Goal: Unclear: Unclear

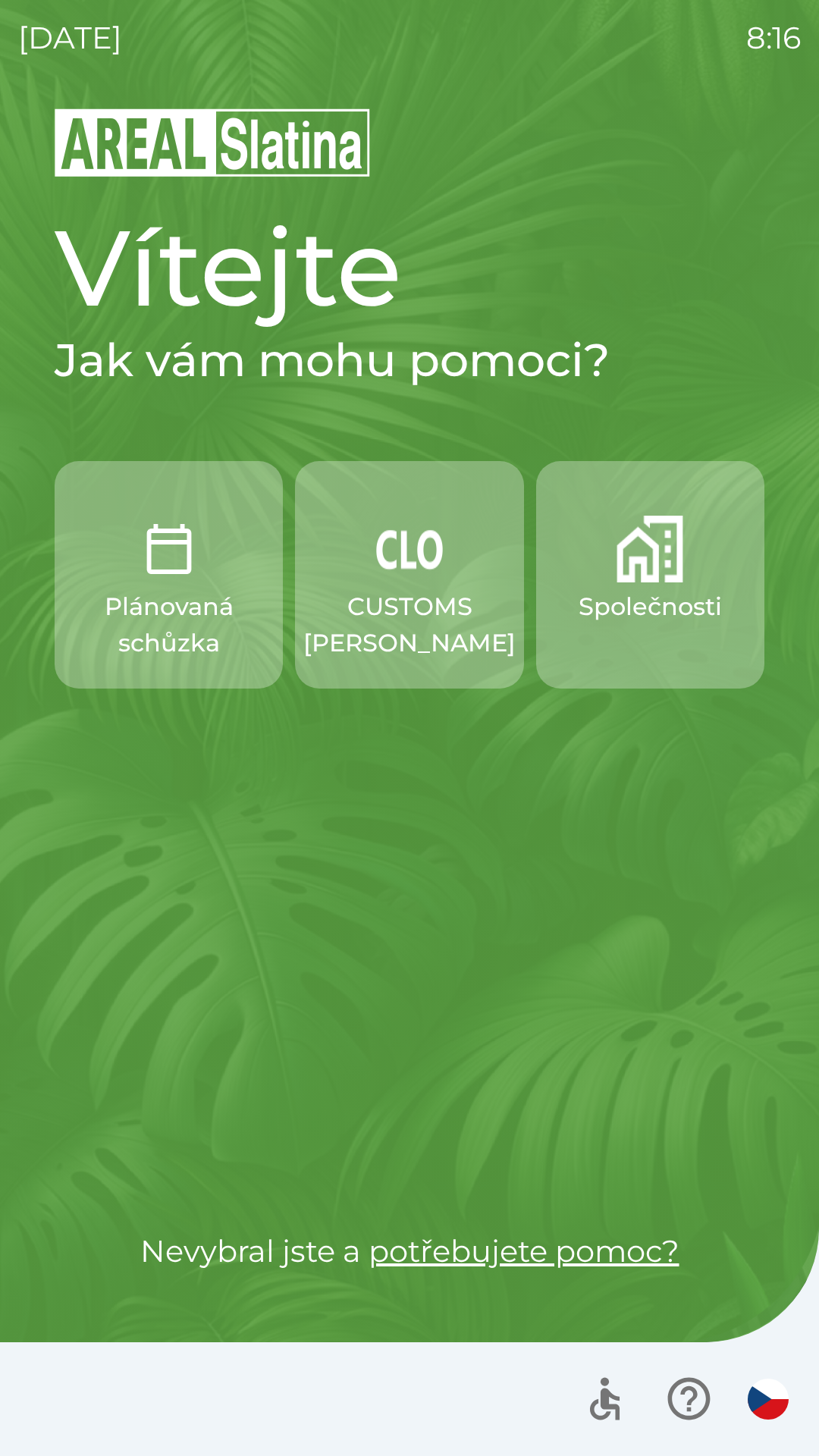
click at [0, 77] on div "[DATE] 8:16 Vítejte Jak vám mohu pomoci? Plánovaná schůzka CUSTOMS [PERSON_NAME…" at bounding box center [410, 728] width 819 height 1456
click at [0, 77] on div "[DATE] 8:24 Vítejte Jak vám mohu pomoci? Plánovaná schůzka CUSTOMS [PERSON_NAME…" at bounding box center [410, 728] width 819 height 1456
click at [0, 77] on div "[DATE] 8:47 Vítejte Jak vám mohu pomoci? Plánovaná schůzka CUSTOMS [PERSON_NAME…" at bounding box center [410, 728] width 819 height 1456
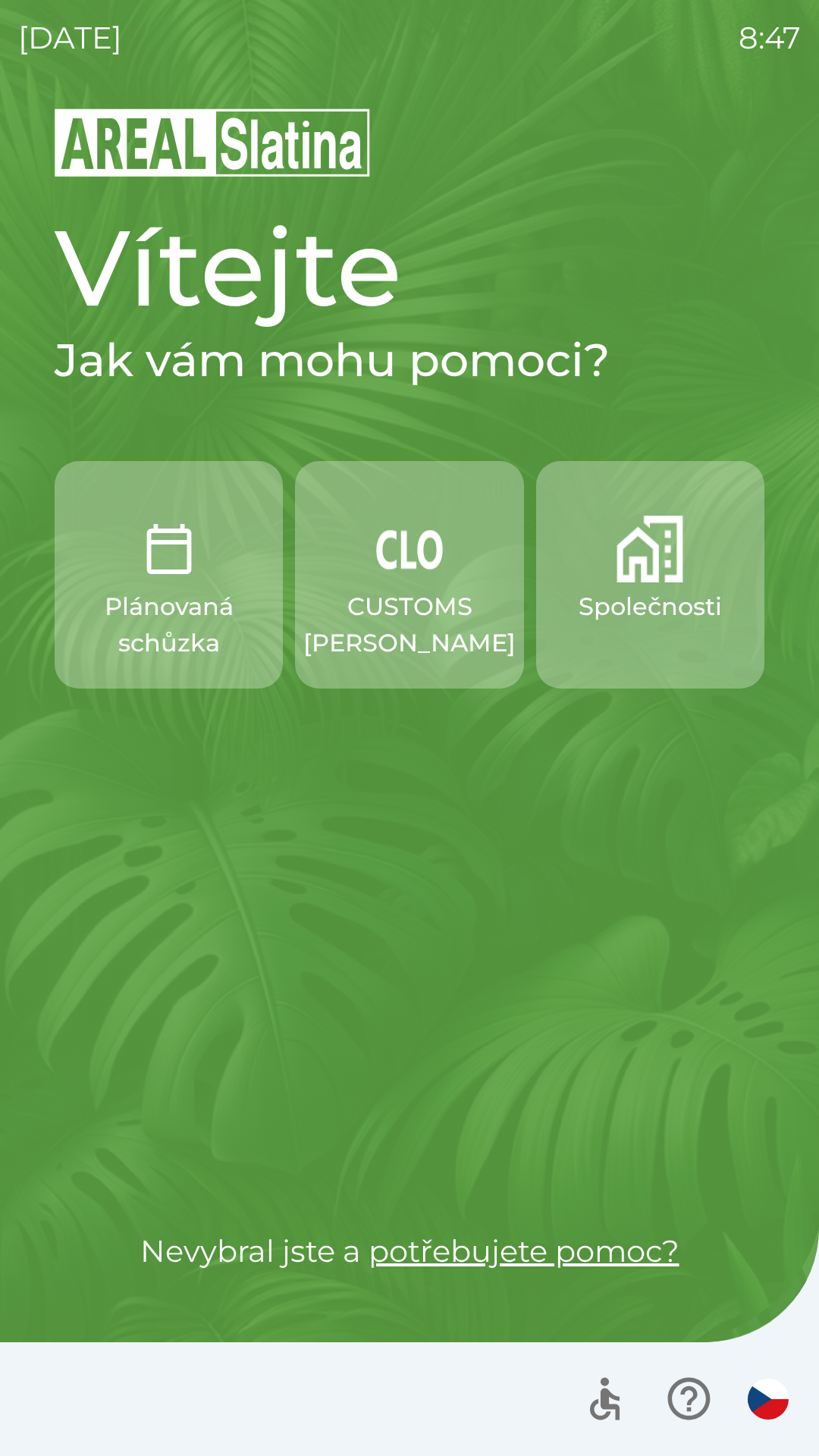
click at [0, 77] on div "[DATE] 8:47 Vítejte Jak vám mohu pomoci? Plánovaná schůzka CUSTOMS [PERSON_NAME…" at bounding box center [410, 728] width 819 height 1456
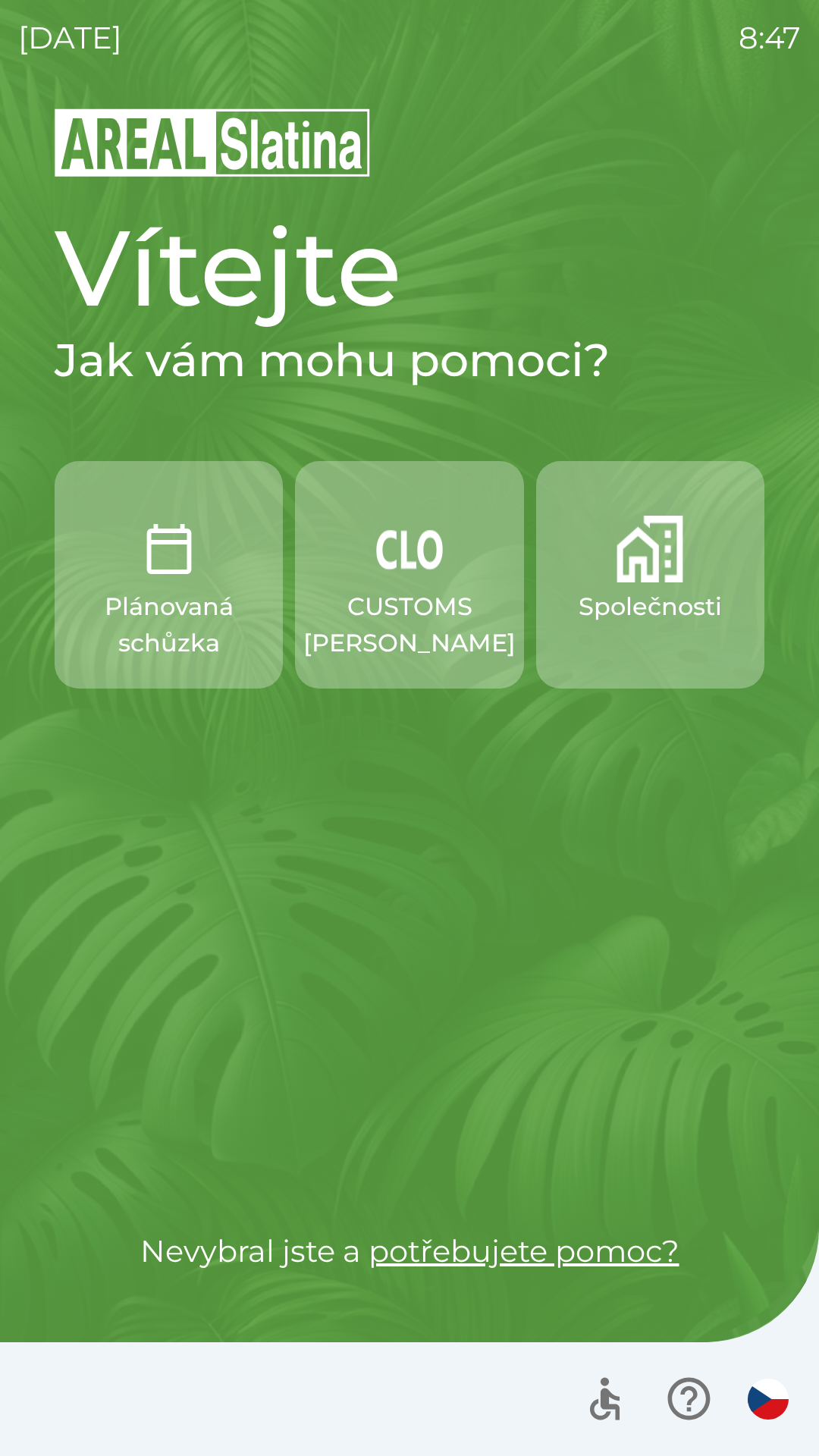
click at [0, 77] on div "[DATE] 8:47 Vítejte Jak vám mohu pomoci? Plánovaná schůzka CUSTOMS [PERSON_NAME…" at bounding box center [410, 728] width 819 height 1456
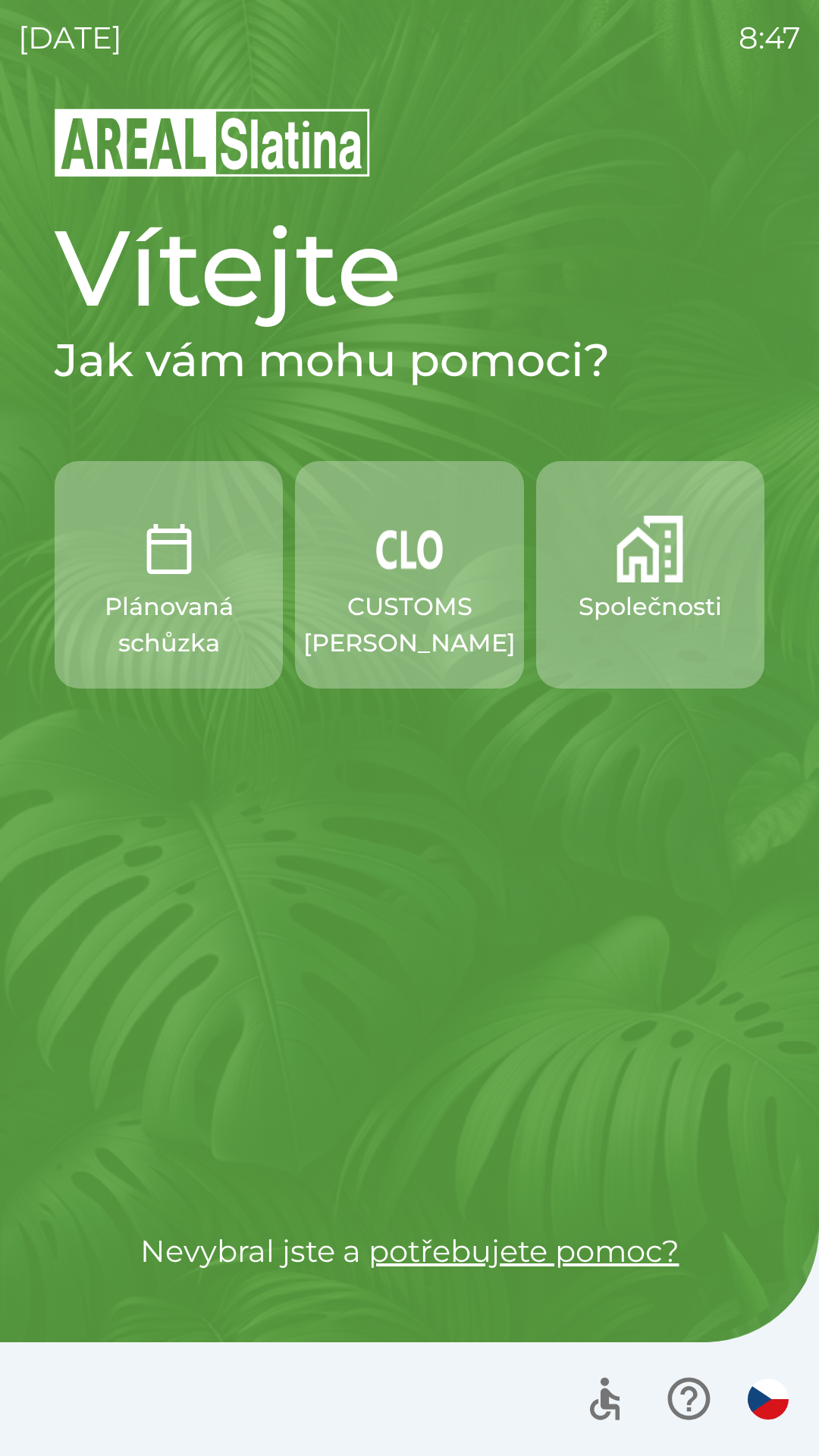
click at [0, 77] on div "[DATE] 8:47 Vítejte Jak vám mohu pomoci? Plánovaná schůzka CUSTOMS [PERSON_NAME…" at bounding box center [410, 728] width 819 height 1456
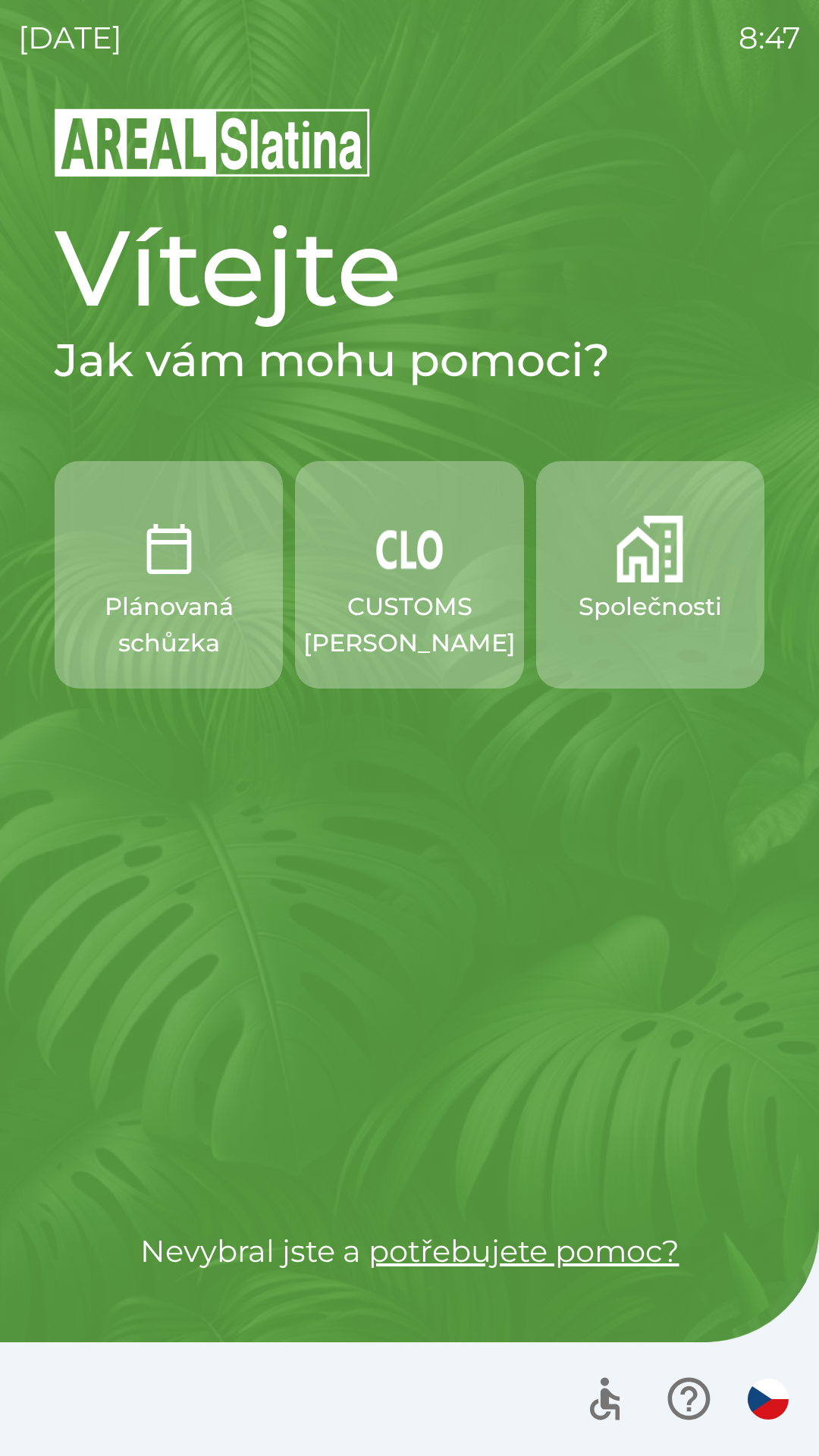
click at [0, 77] on div "[DATE] 8:47 Vítejte Jak vám mohu pomoci? Plánovaná schůzka CUSTOMS [PERSON_NAME…" at bounding box center [410, 728] width 819 height 1456
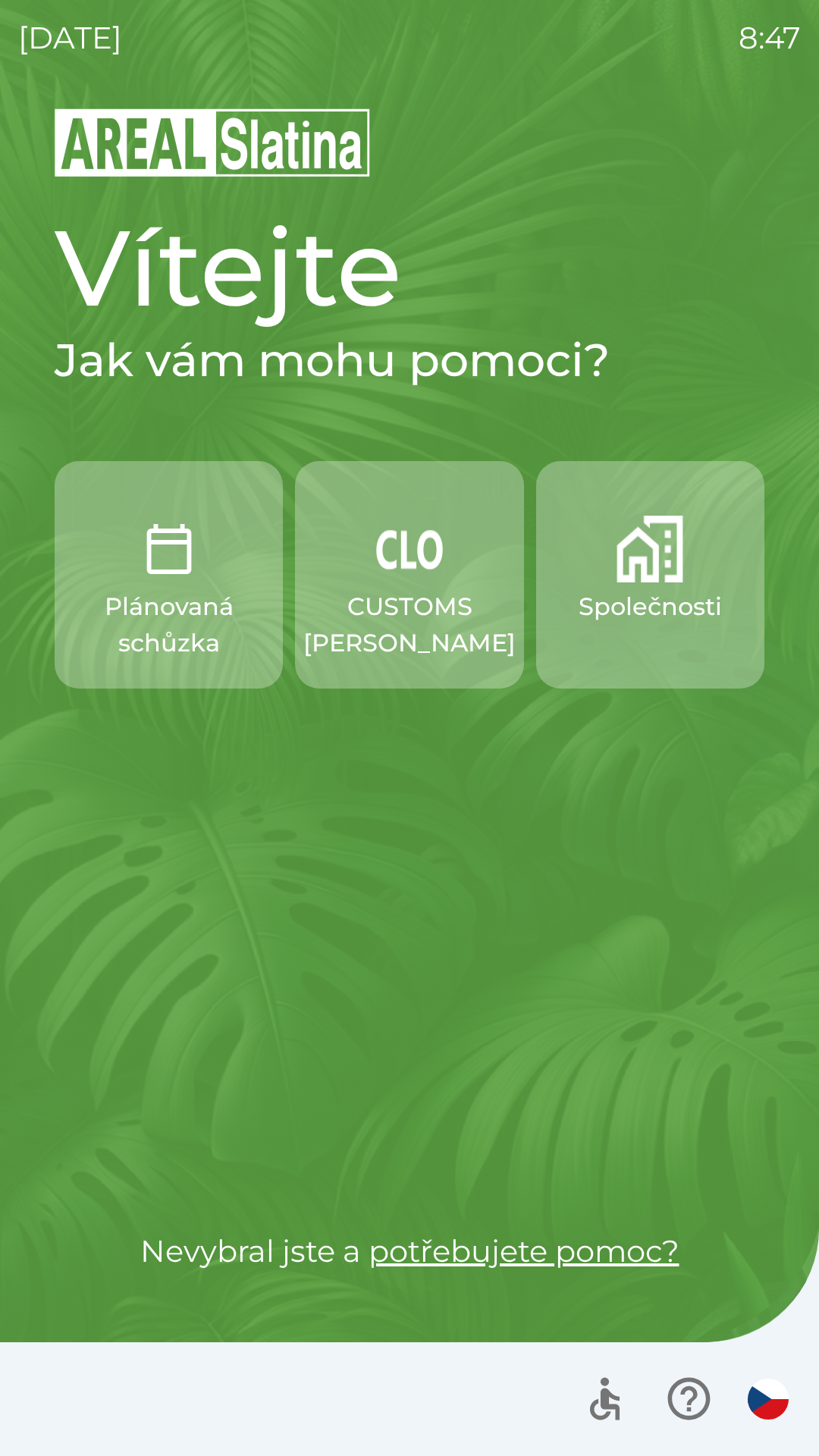
click at [0, 77] on div "[DATE] 8:47 Vítejte Jak vám mohu pomoci? Plánovaná schůzka CUSTOMS [PERSON_NAME…" at bounding box center [410, 728] width 819 height 1456
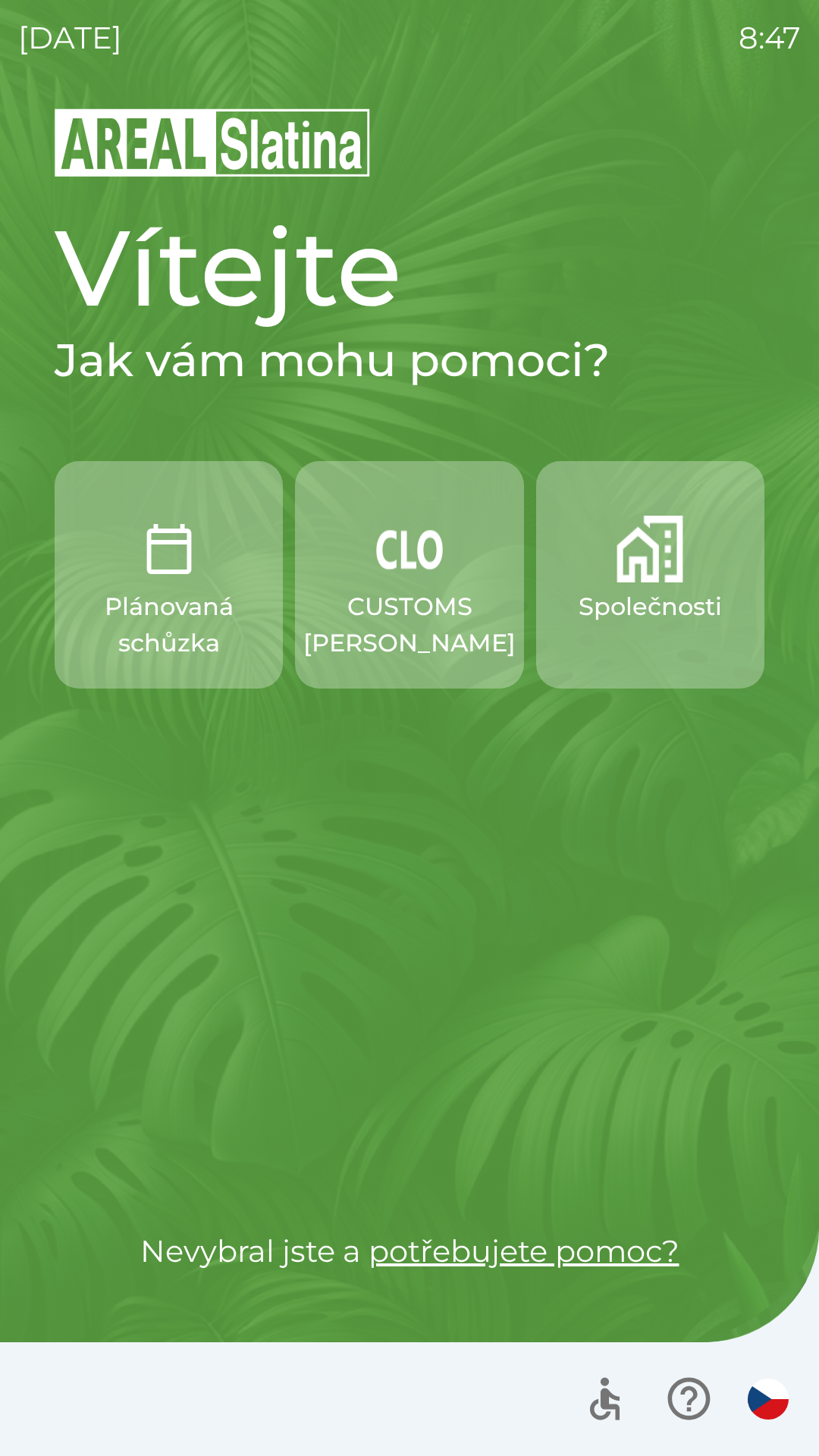
click at [0, 77] on div "[DATE] 8:47 Vítejte Jak vám mohu pomoci? Plánovaná schůzka CUSTOMS [PERSON_NAME…" at bounding box center [410, 728] width 819 height 1456
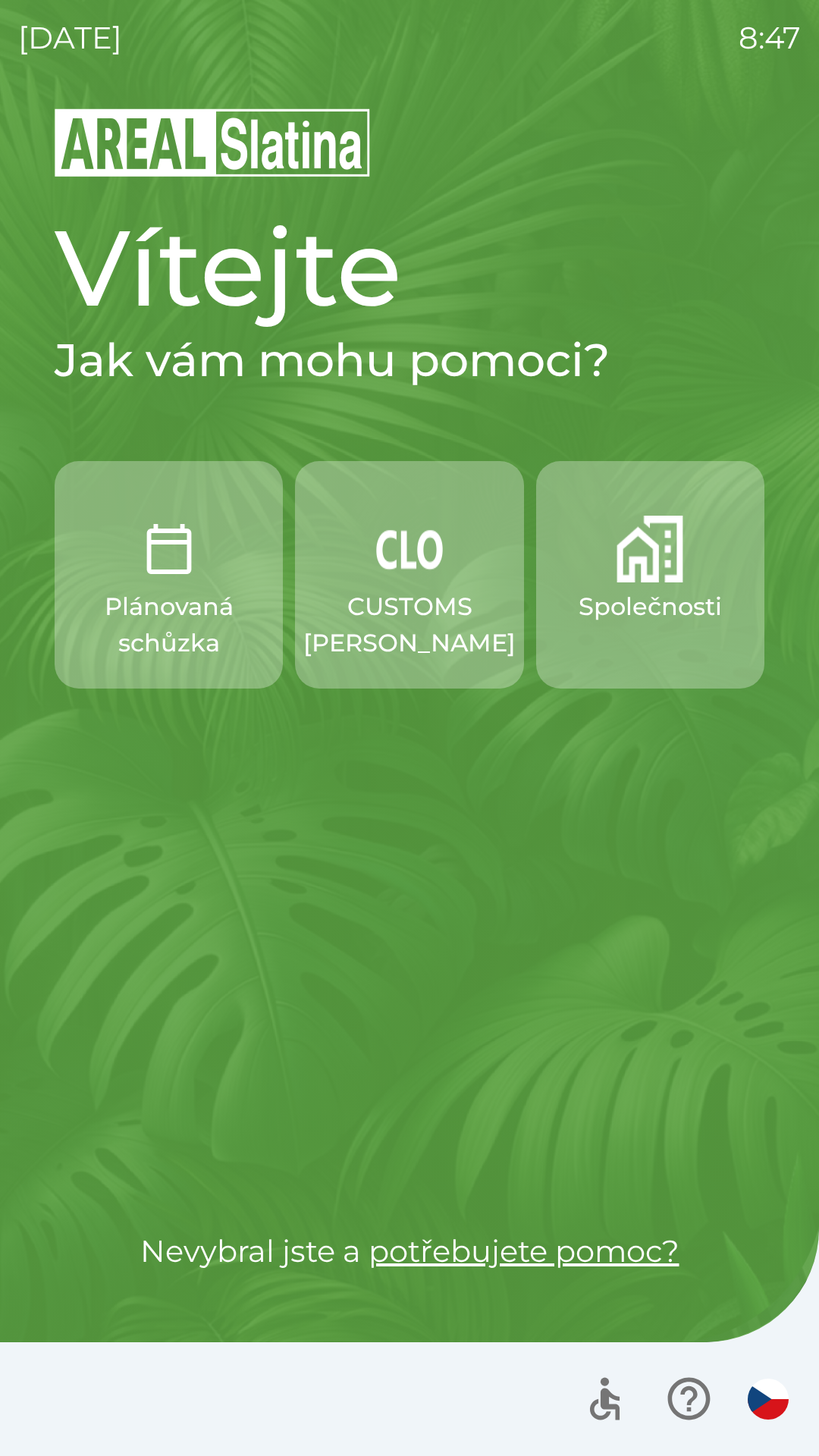
click at [0, 77] on div "[DATE] 8:47 Vítejte Jak vám mohu pomoci? Plánovaná schůzka CUSTOMS [PERSON_NAME…" at bounding box center [410, 728] width 819 height 1456
click at [0, 77] on div "[DATE] 8:48 Vítejte Jak vám mohu pomoci? Plánovaná schůzka CUSTOMS [PERSON_NAME…" at bounding box center [410, 728] width 819 height 1456
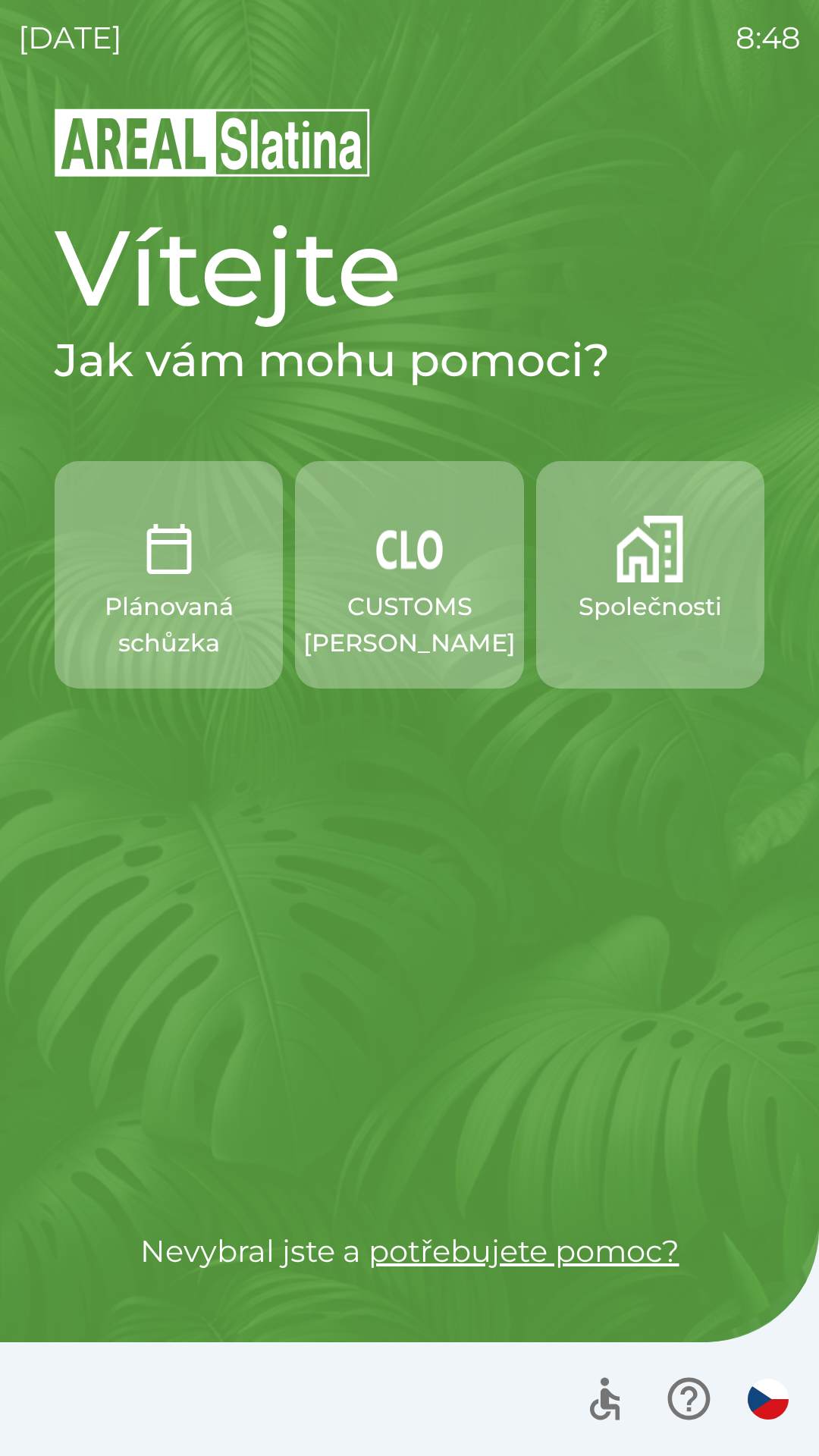
click at [0, 77] on div "[DATE] 8:48 Vítejte Jak vám mohu pomoci? Plánovaná schůzka CUSTOMS [PERSON_NAME…" at bounding box center [410, 728] width 819 height 1456
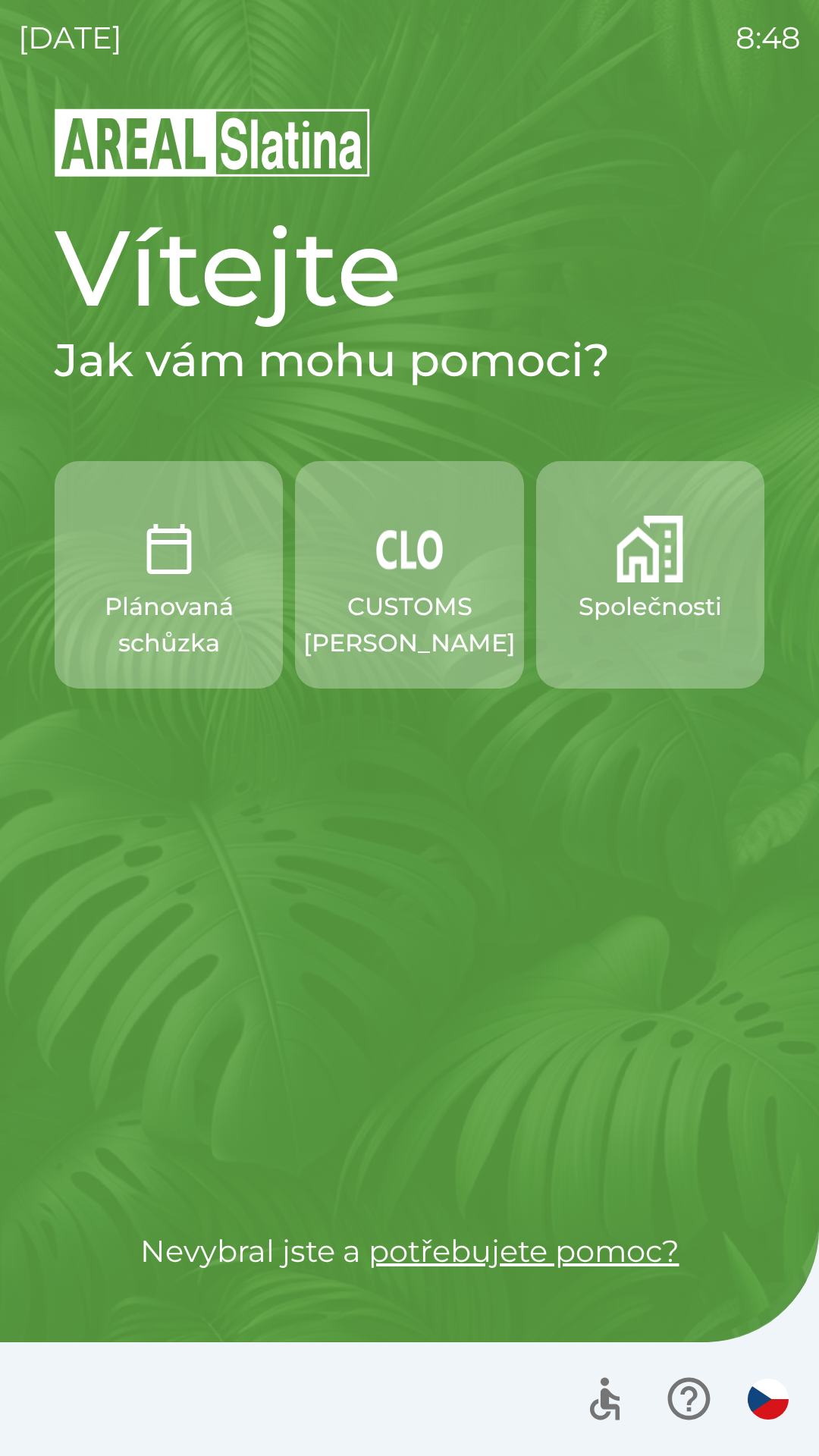
click at [0, 77] on div "[DATE] 8:48 Vítejte Jak vám mohu pomoci? Plánovaná schůzka CUSTOMS [PERSON_NAME…" at bounding box center [410, 728] width 819 height 1456
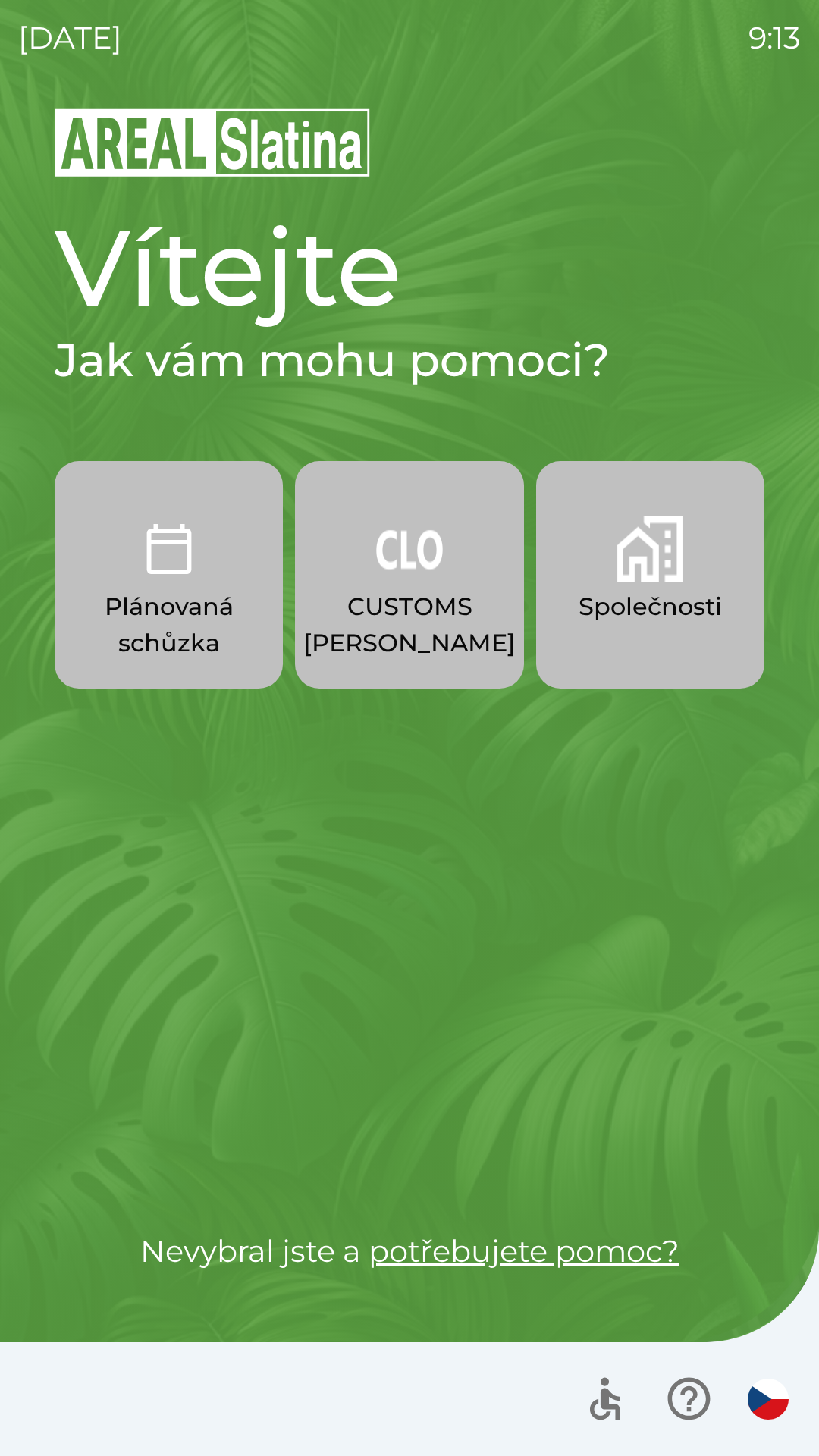
click at [0, 77] on div "[DATE] 9:13 Vítejte Jak vám mohu pomoci? Plánovaná schůzka CUSTOMS [PERSON_NAME…" at bounding box center [410, 728] width 819 height 1456
click at [0, 77] on div "[DATE] 9:14 Vítejte Jak vám mohu pomoci? Plánovaná schůzka CUSTOMS [PERSON_NAME…" at bounding box center [410, 728] width 819 height 1456
